Goal: Find specific page/section: Find specific page/section

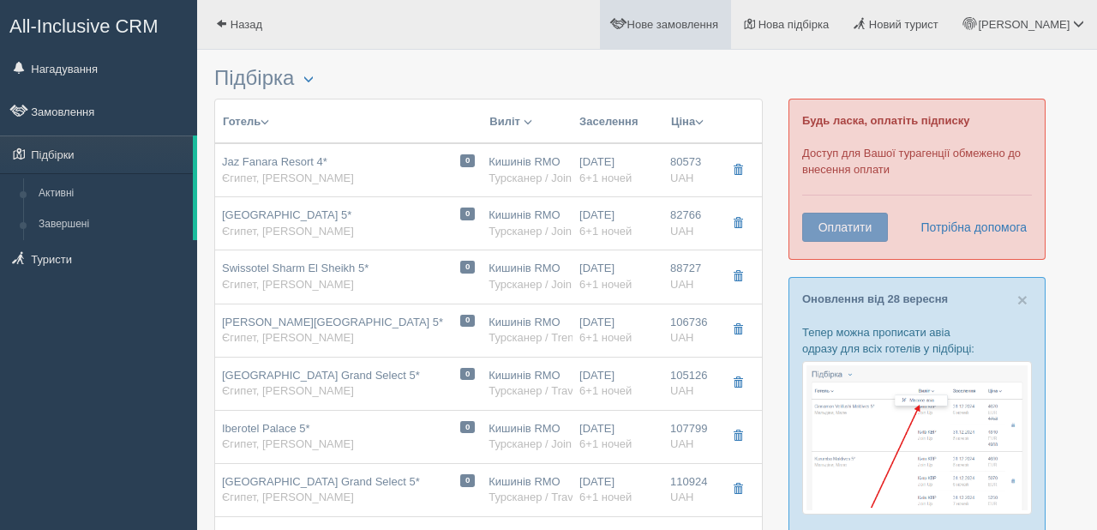
click at [705, 33] on link "Нове замовлення" at bounding box center [665, 24] width 131 height 49
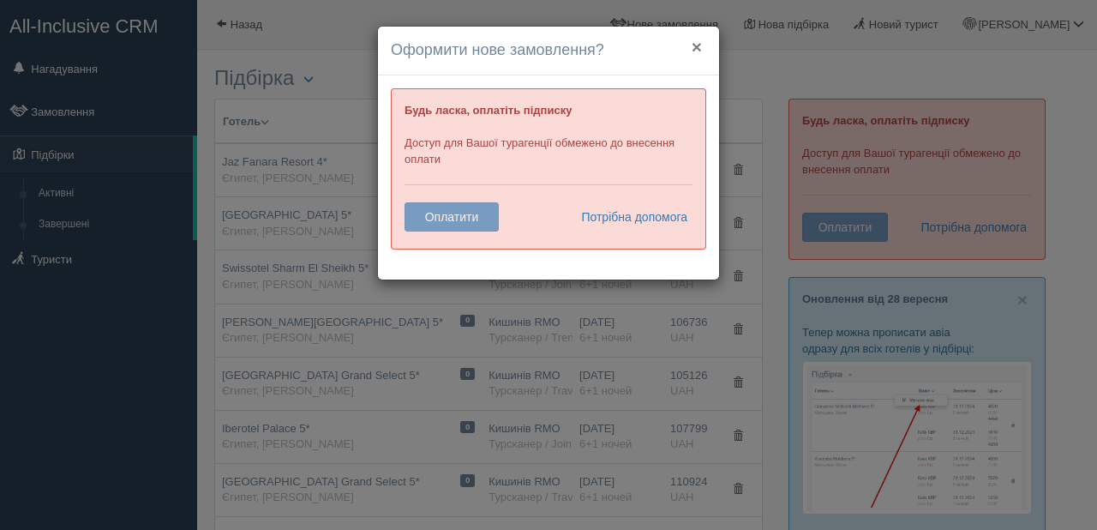
click at [696, 45] on button "×" at bounding box center [697, 47] width 10 height 18
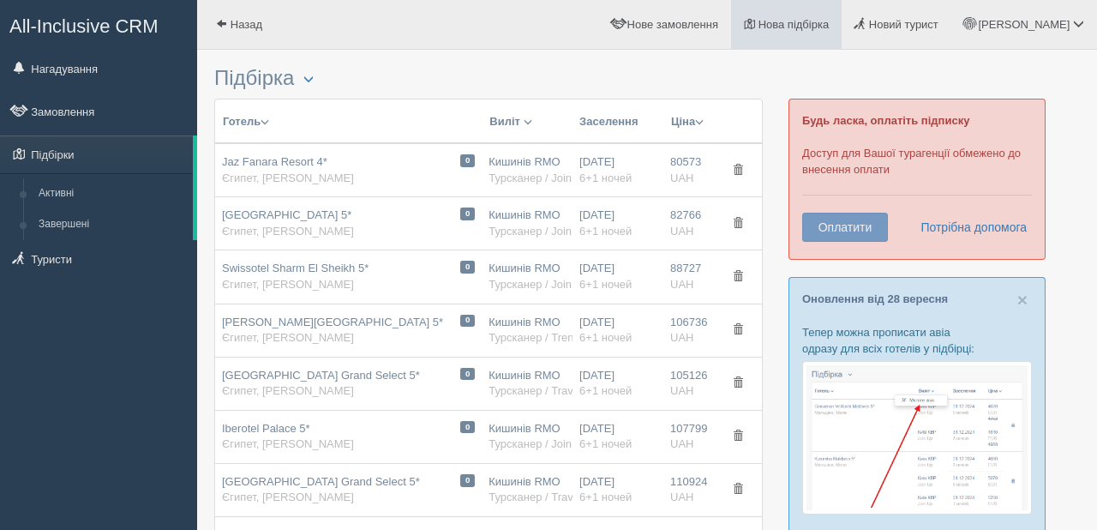
click at [806, 38] on link "Нова підбірка" at bounding box center [786, 24] width 111 height 49
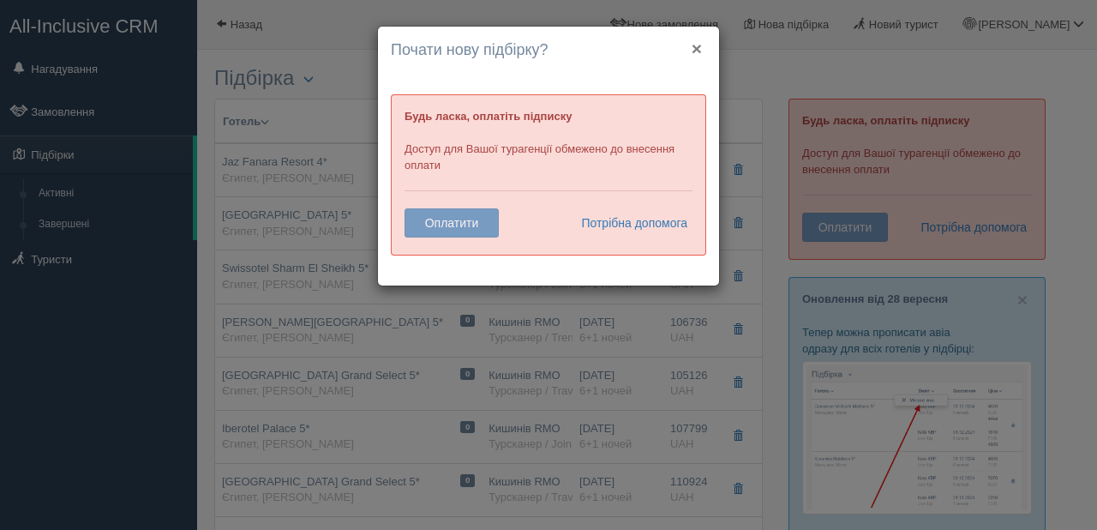
click at [696, 46] on button "×" at bounding box center [697, 48] width 10 height 18
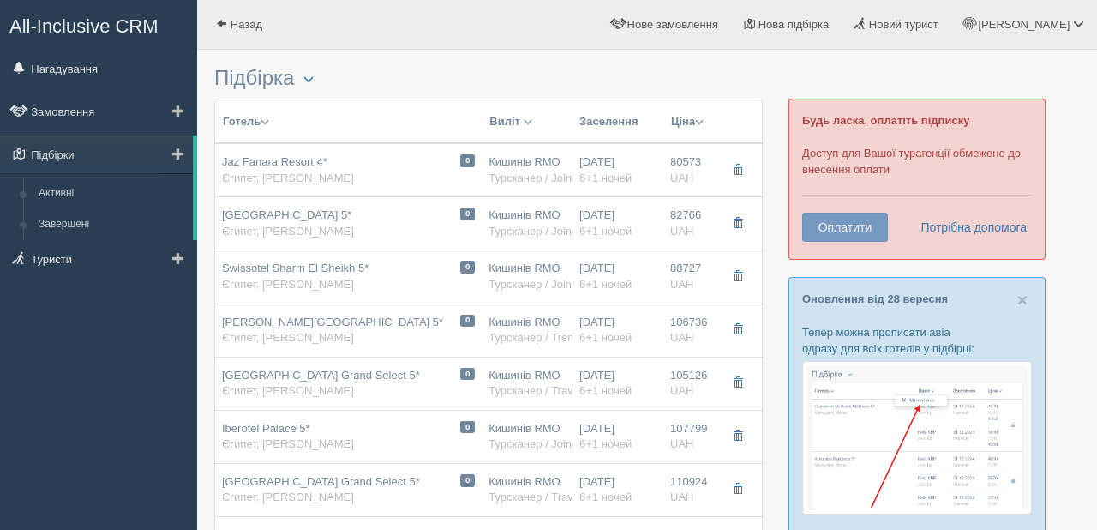
click at [21, 132] on ul "Нагадування Замовлення Підбірки Активні Завершені" at bounding box center [98, 166] width 197 height 233
drag, startPoint x: 21, startPoint y: 132, endPoint x: 158, endPoint y: 51, distance: 158.8
click at [158, 51] on ul "Нагадування Замовлення Підбірки Активні Завершені" at bounding box center [98, 166] width 197 height 233
click at [41, 330] on div "All-Inclusive CRM Нагадування Замовлення Підбірки" at bounding box center [98, 265] width 197 height 530
click at [111, 19] on span "All-Inclusive CRM" at bounding box center [83, 25] width 149 height 21
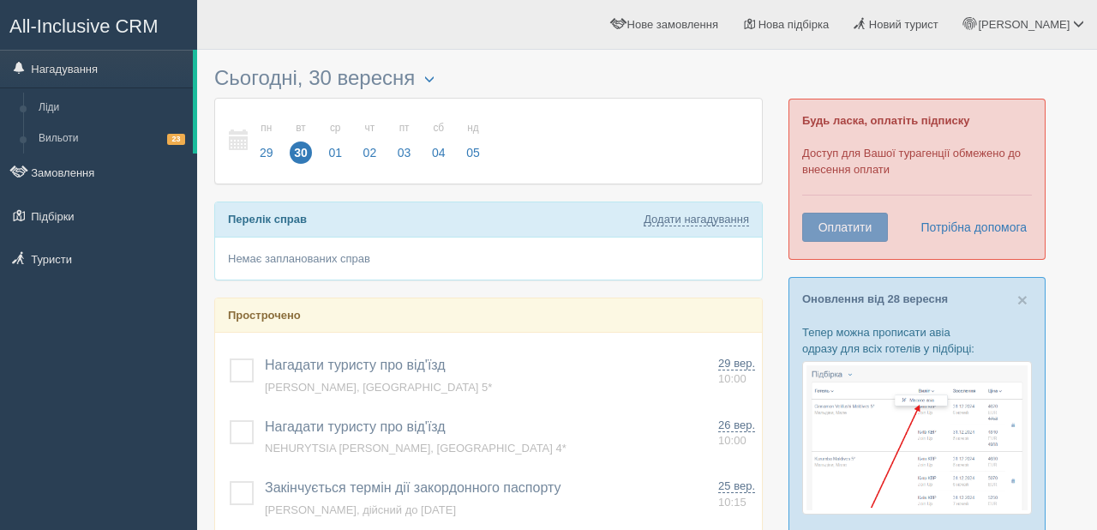
click at [111, 19] on span "All-Inclusive CRM" at bounding box center [83, 25] width 149 height 21
click at [123, 260] on link "Туристи" at bounding box center [98, 259] width 197 height 38
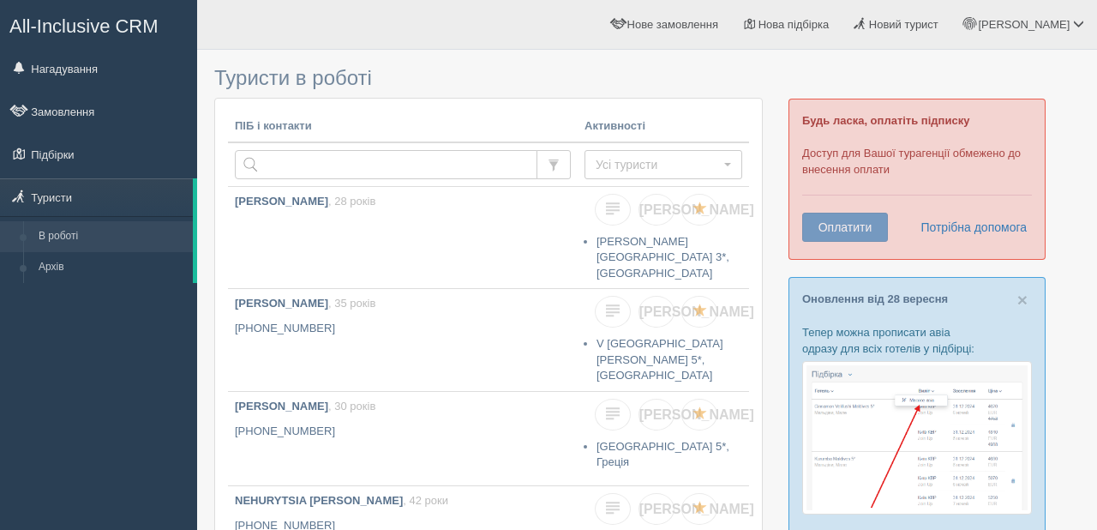
click at [78, 399] on div "All-Inclusive CRM Нагадування Замовлення Підбірки" at bounding box center [98, 265] width 197 height 530
click at [108, 98] on link "Замовлення" at bounding box center [98, 112] width 197 height 38
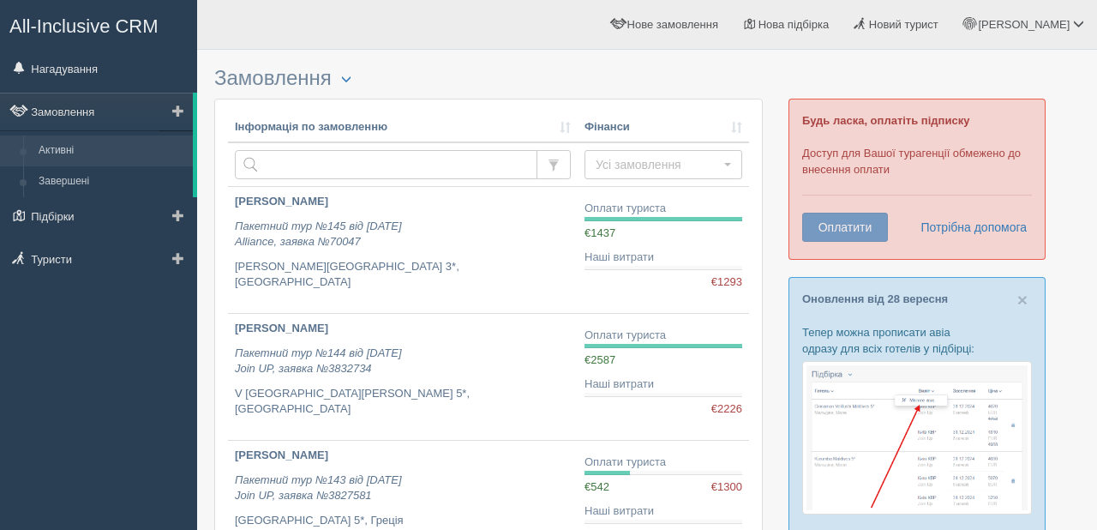
click at [88, 150] on link "Активні" at bounding box center [112, 150] width 162 height 31
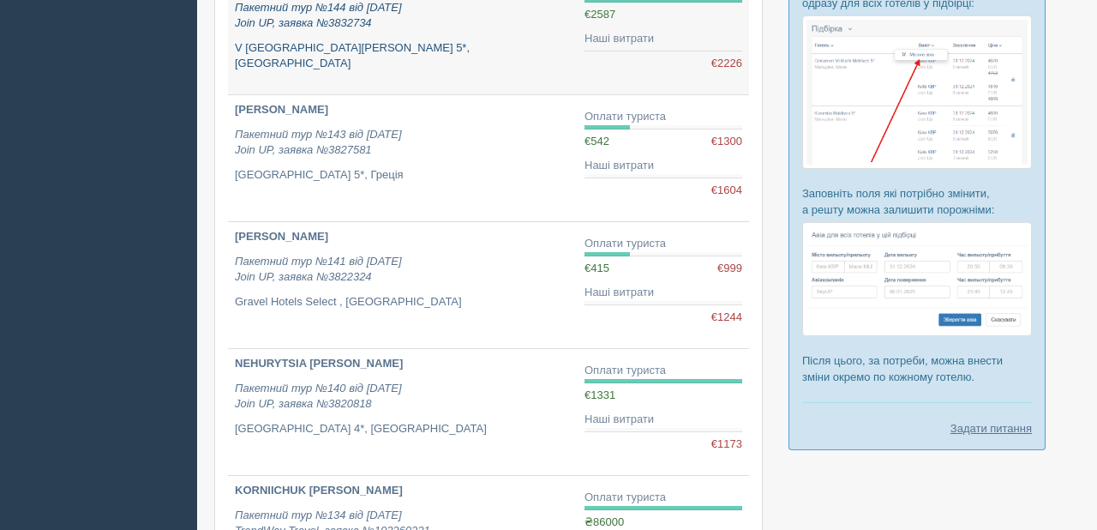
scroll to position [370, 0]
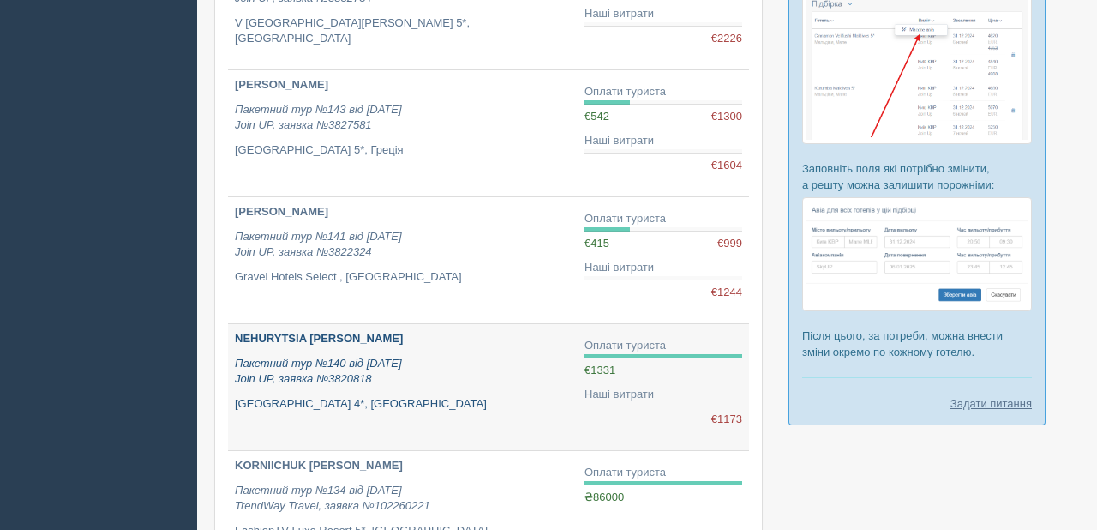
click at [479, 389] on div "NEHURYTSIA [PERSON_NAME] Пакетний тур №140 від [DATE] Join UP, заявка №3820818 …" at bounding box center [403, 371] width 336 height 81
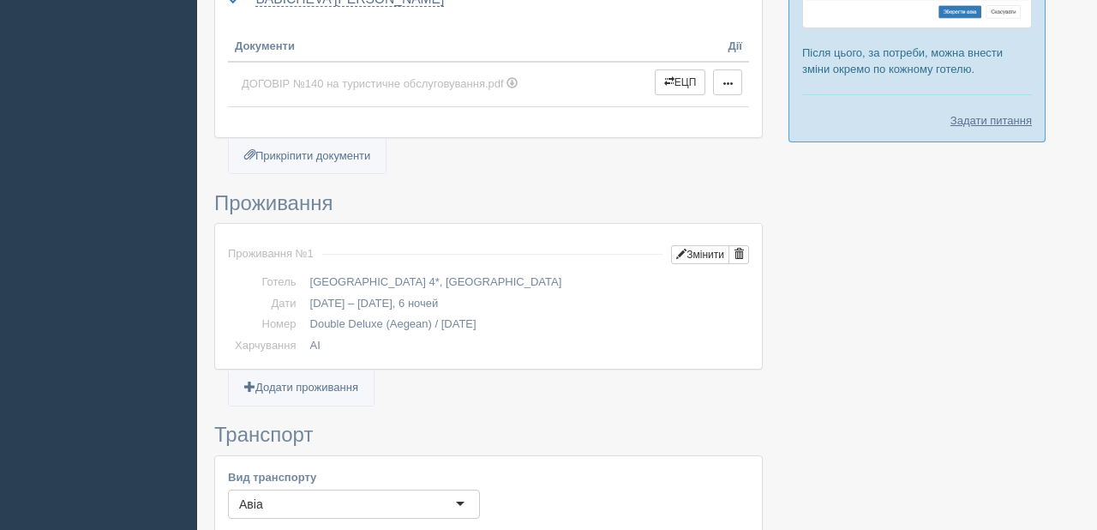
scroll to position [658, 0]
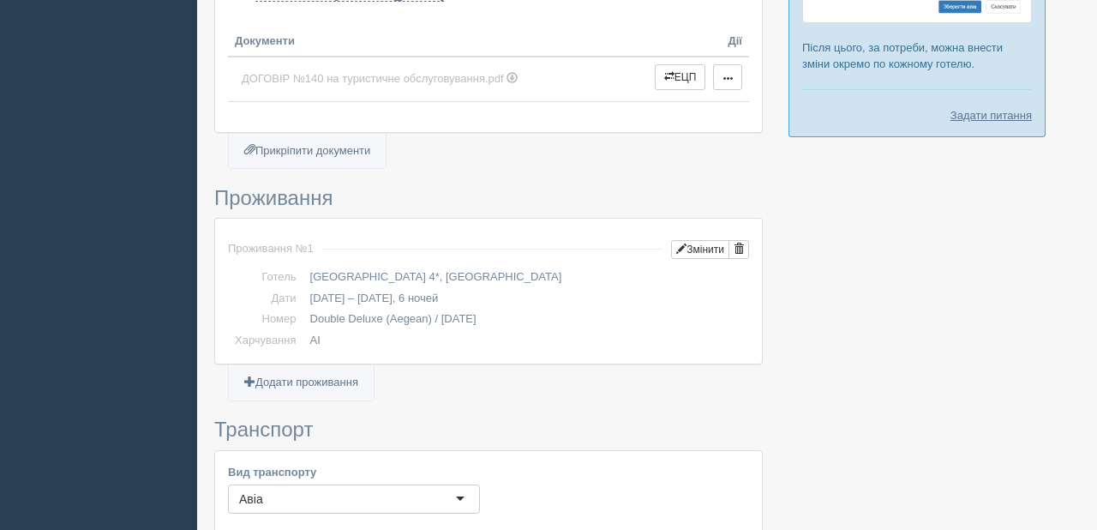
click at [106, 209] on div "All-Inclusive CRM Нагадування Замовлення Активні Завершені" at bounding box center [548, 519] width 1097 height 2355
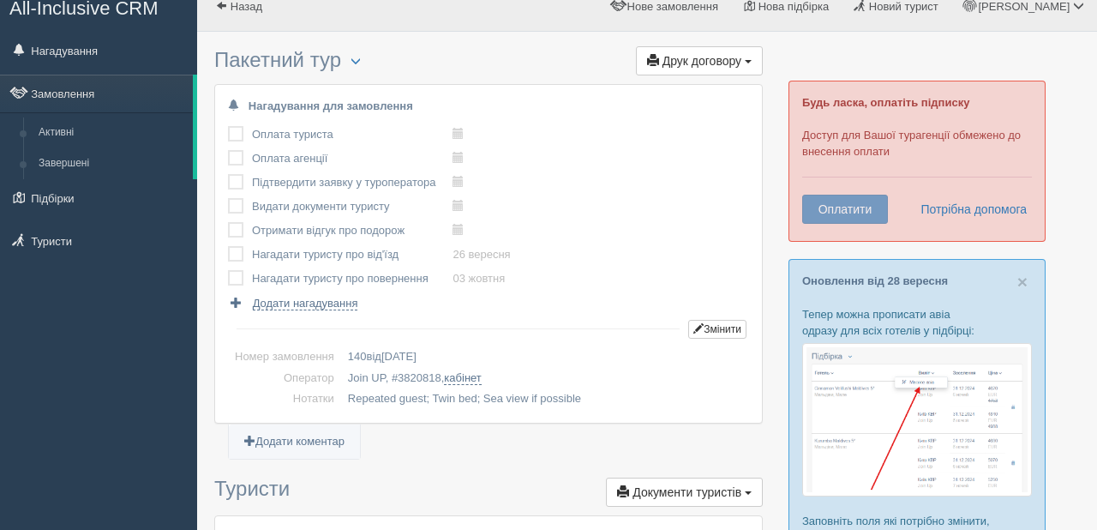
scroll to position [0, 0]
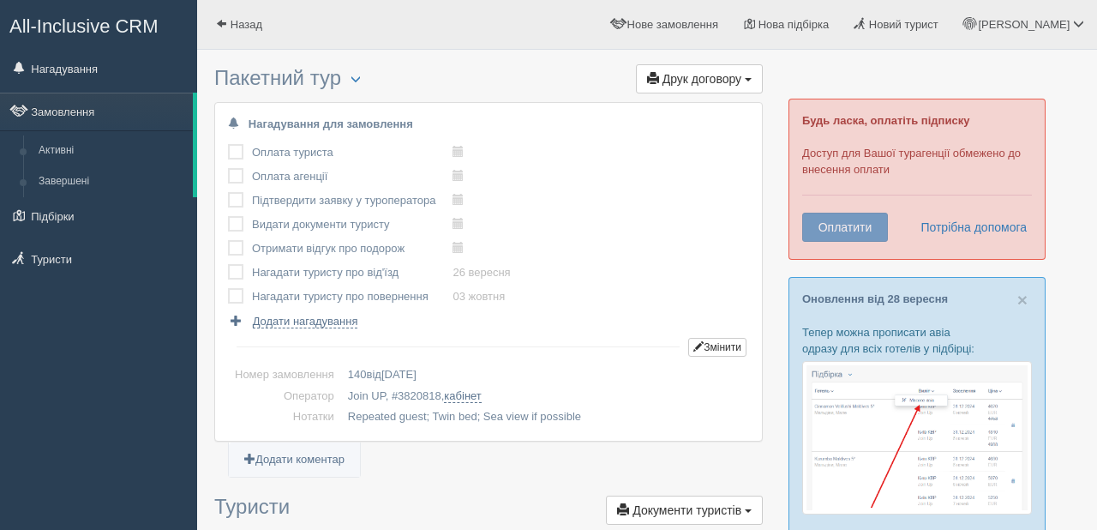
click at [125, 343] on div "All-Inclusive CRM Нагадування Замовлення Активні Завершені" at bounding box center [98, 265] width 197 height 530
click at [115, 163] on link "Активні" at bounding box center [112, 150] width 162 height 31
